Goal: Task Accomplishment & Management: Complete application form

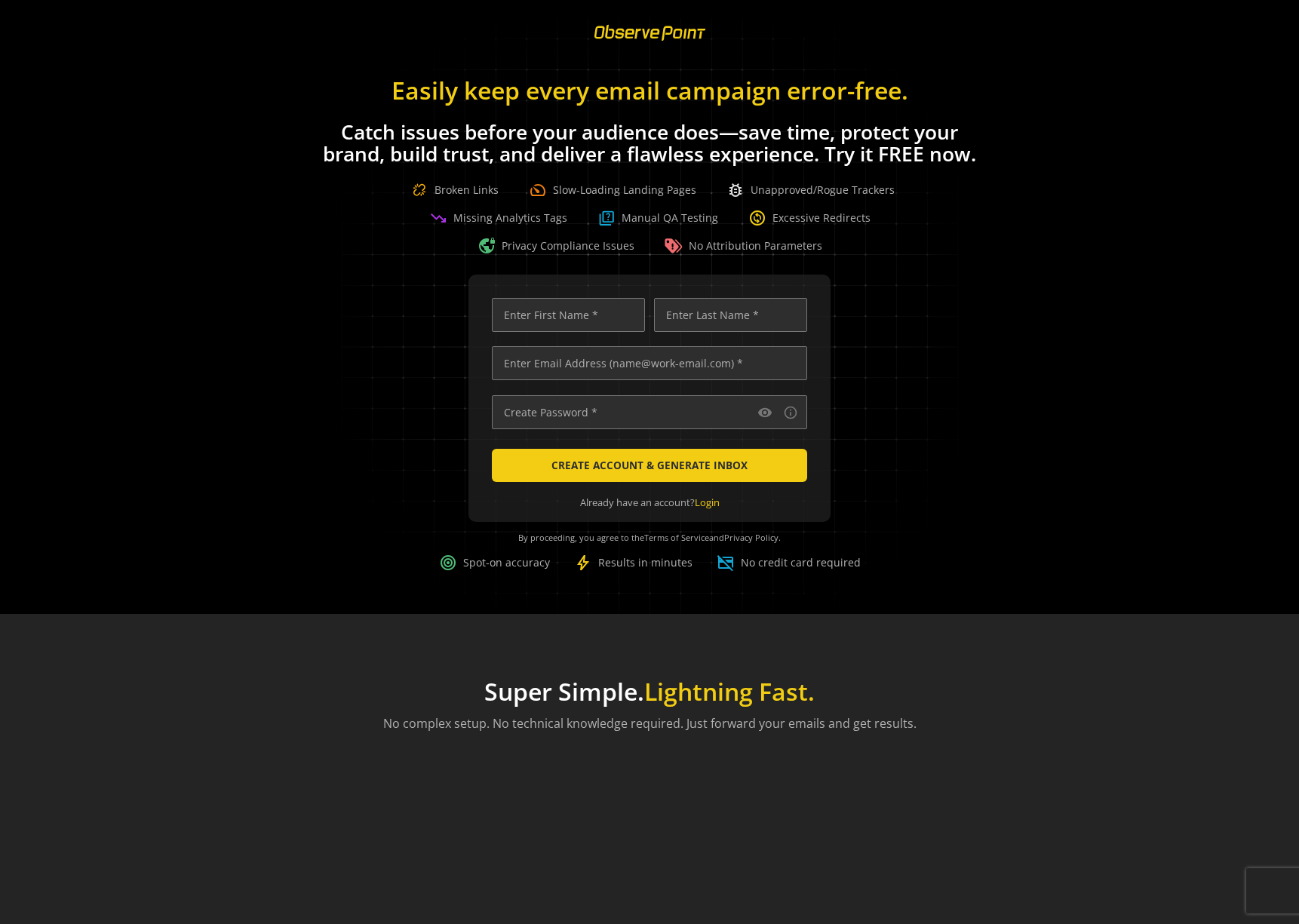
scroll to position [0, 4873]
click at [1171, 144] on div "Easily keep every email campaign error-free. Catch issues before your audience …" at bounding box center [649, 158] width 1299 height 193
click at [977, 434] on div "visibility info_outline CREATE ACCOUNT & GENERATE INBOX Already have an account…" at bounding box center [649, 435] width 1262 height 322
click at [791, 414] on mat-icon "info_outline" at bounding box center [790, 413] width 15 height 15
